Goal: Task Accomplishment & Management: Manage account settings

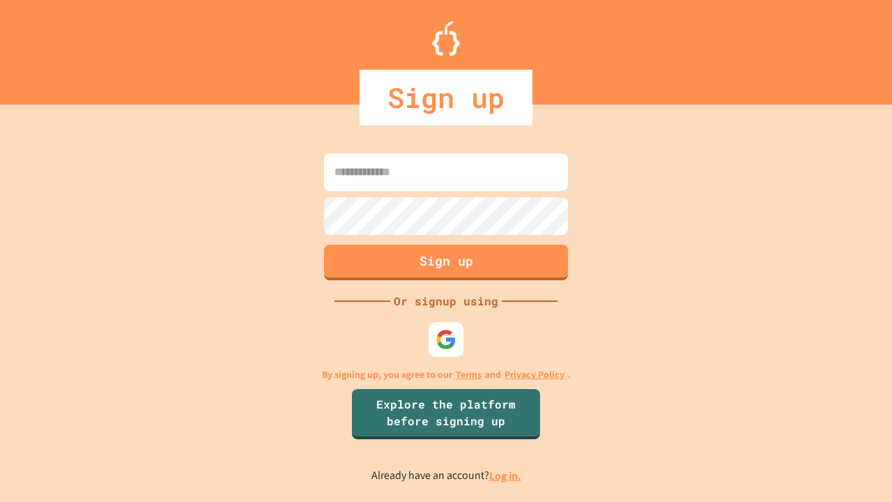
click at [506, 475] on link "Log in." at bounding box center [505, 475] width 32 height 15
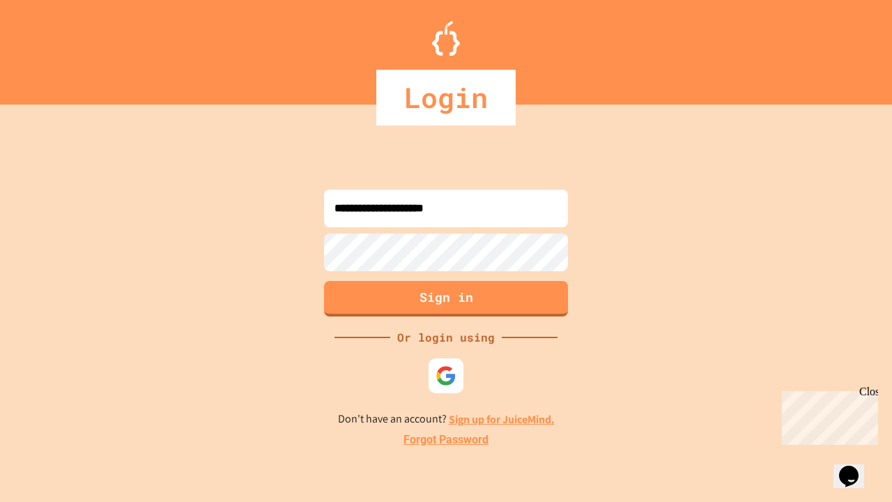
type input "**********"
